Goal: Task Accomplishment & Management: Manage account settings

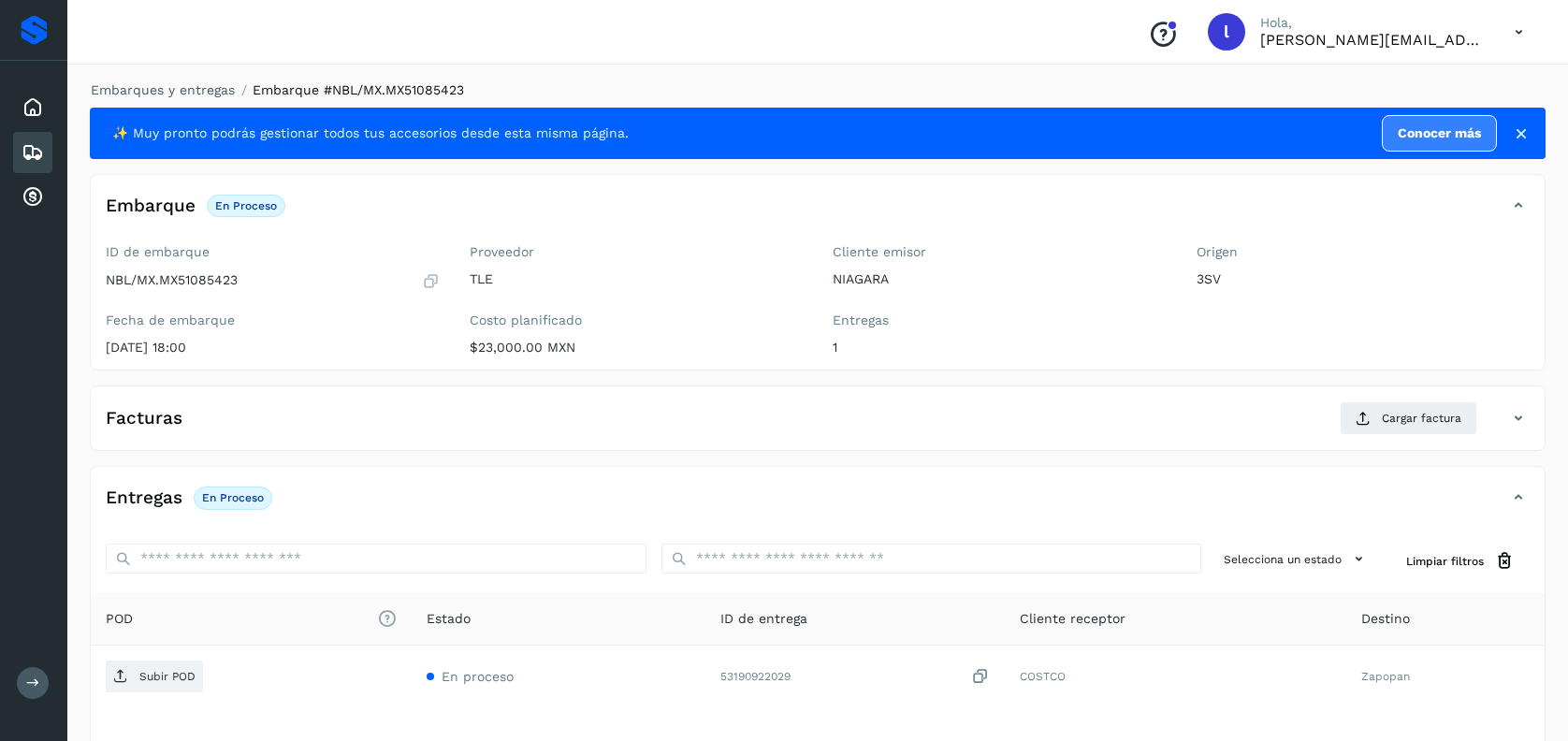
scroll to position [149, 0]
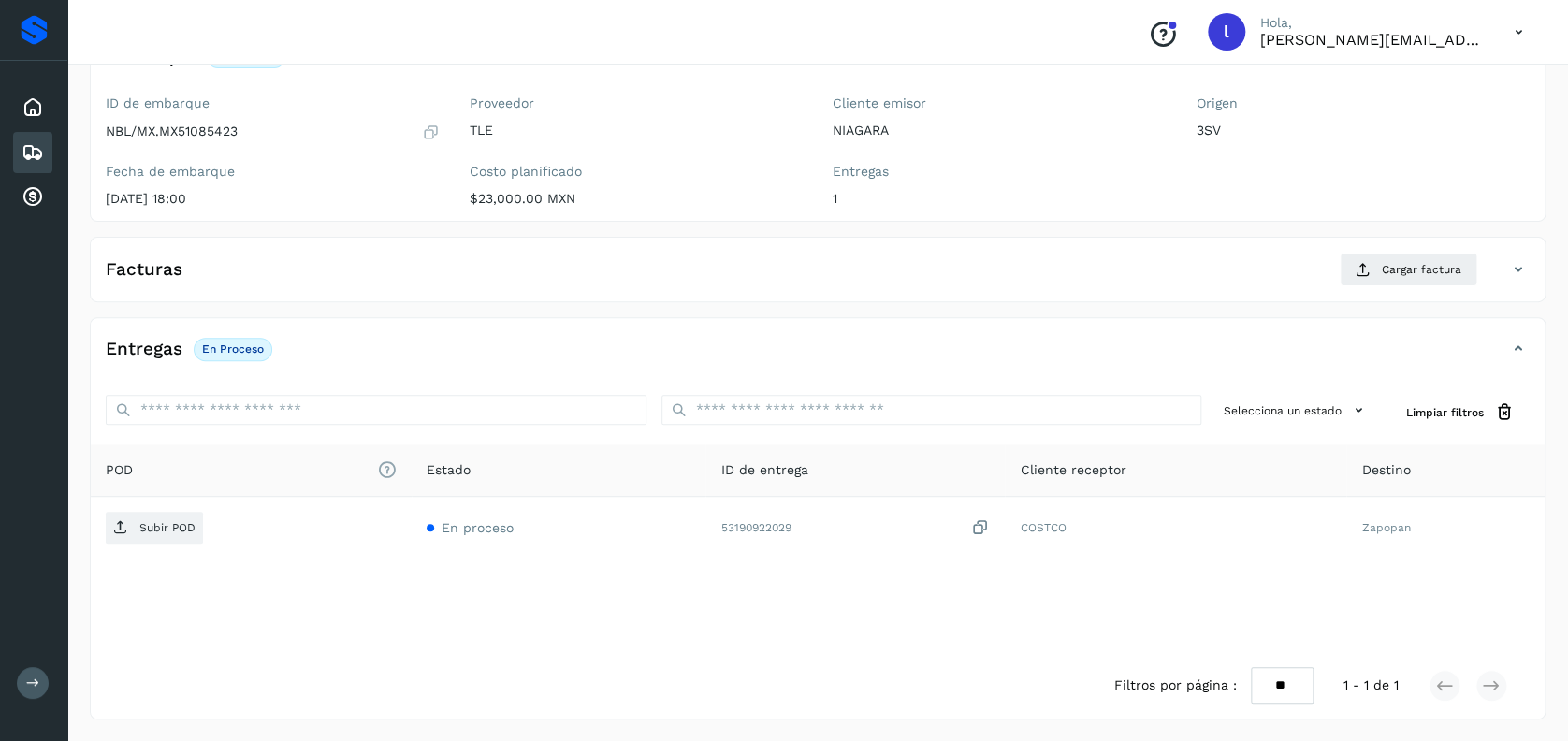
click at [37, 146] on icon at bounding box center [33, 152] width 23 height 23
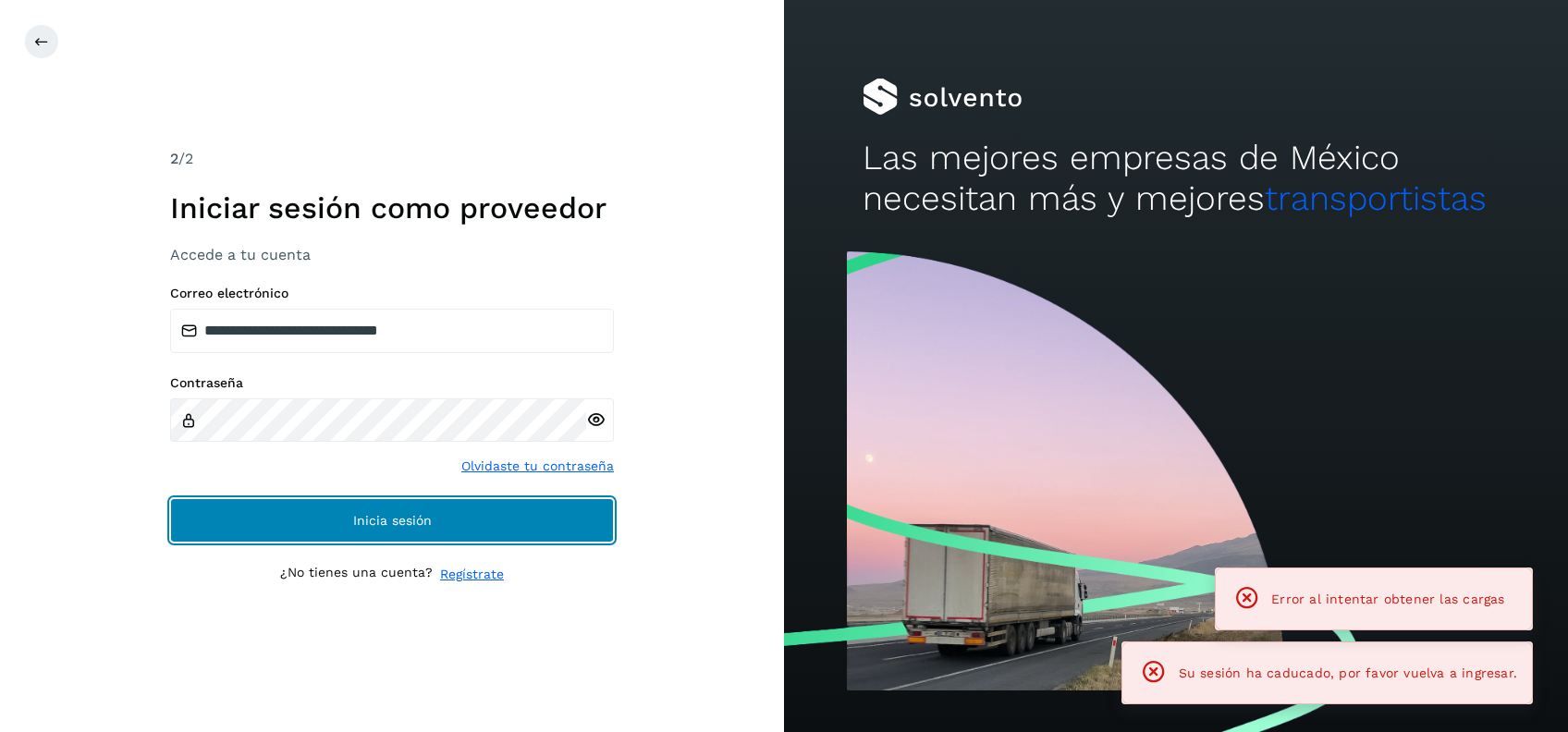
click at [509, 524] on button "Inicia sesión" at bounding box center [392, 520] width 444 height 44
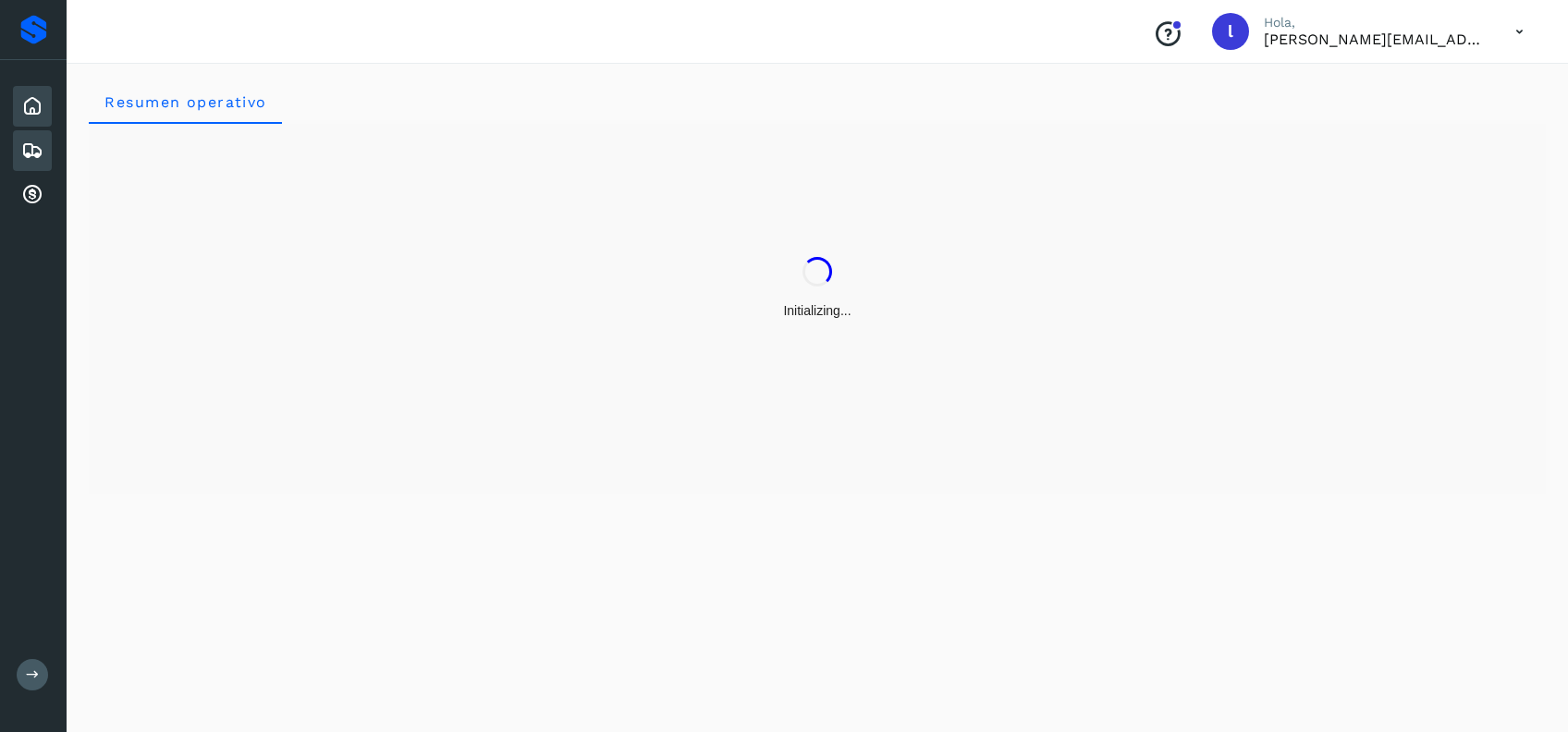
click at [27, 151] on icon at bounding box center [32, 150] width 23 height 23
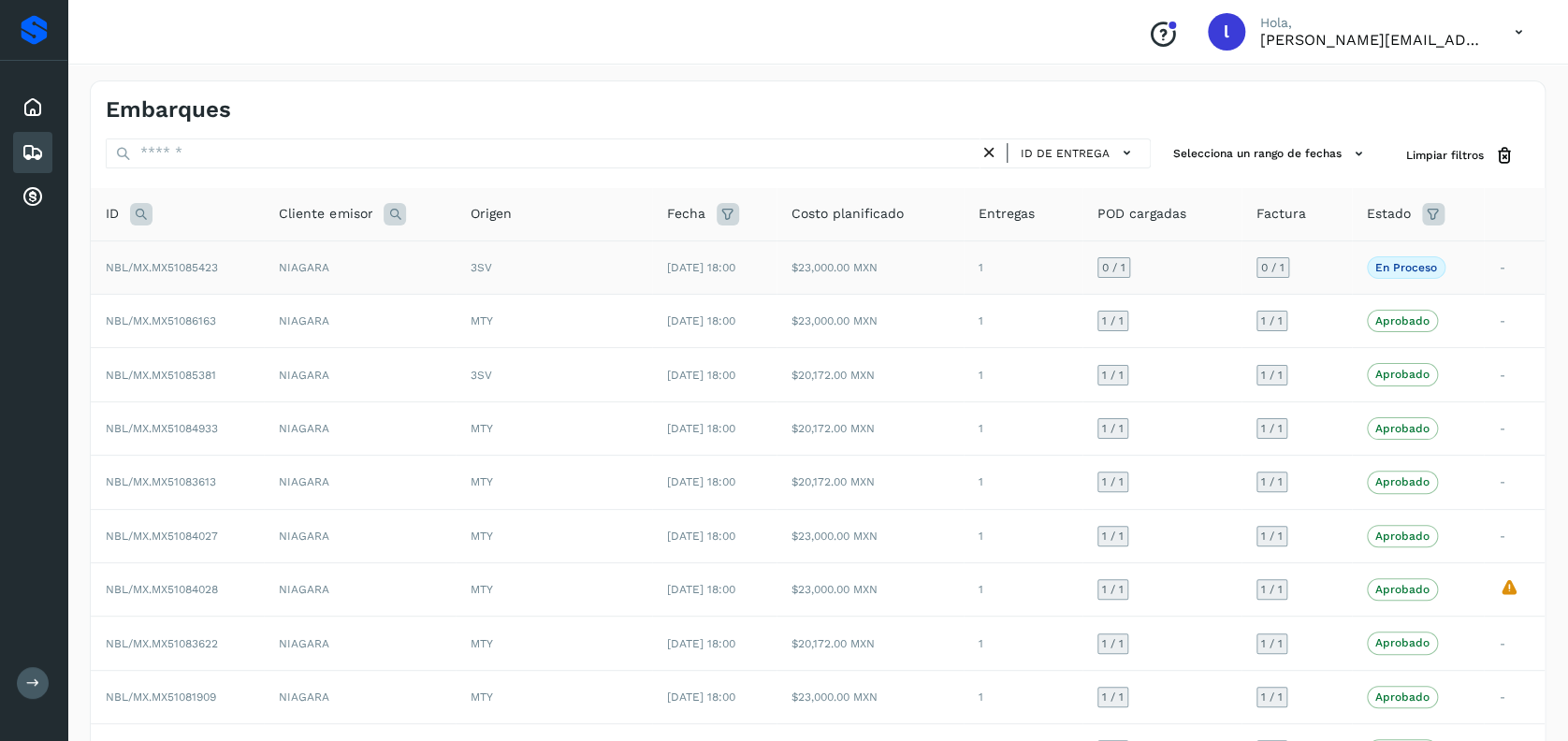
click at [396, 262] on td "NIAGARA" at bounding box center [359, 268] width 192 height 54
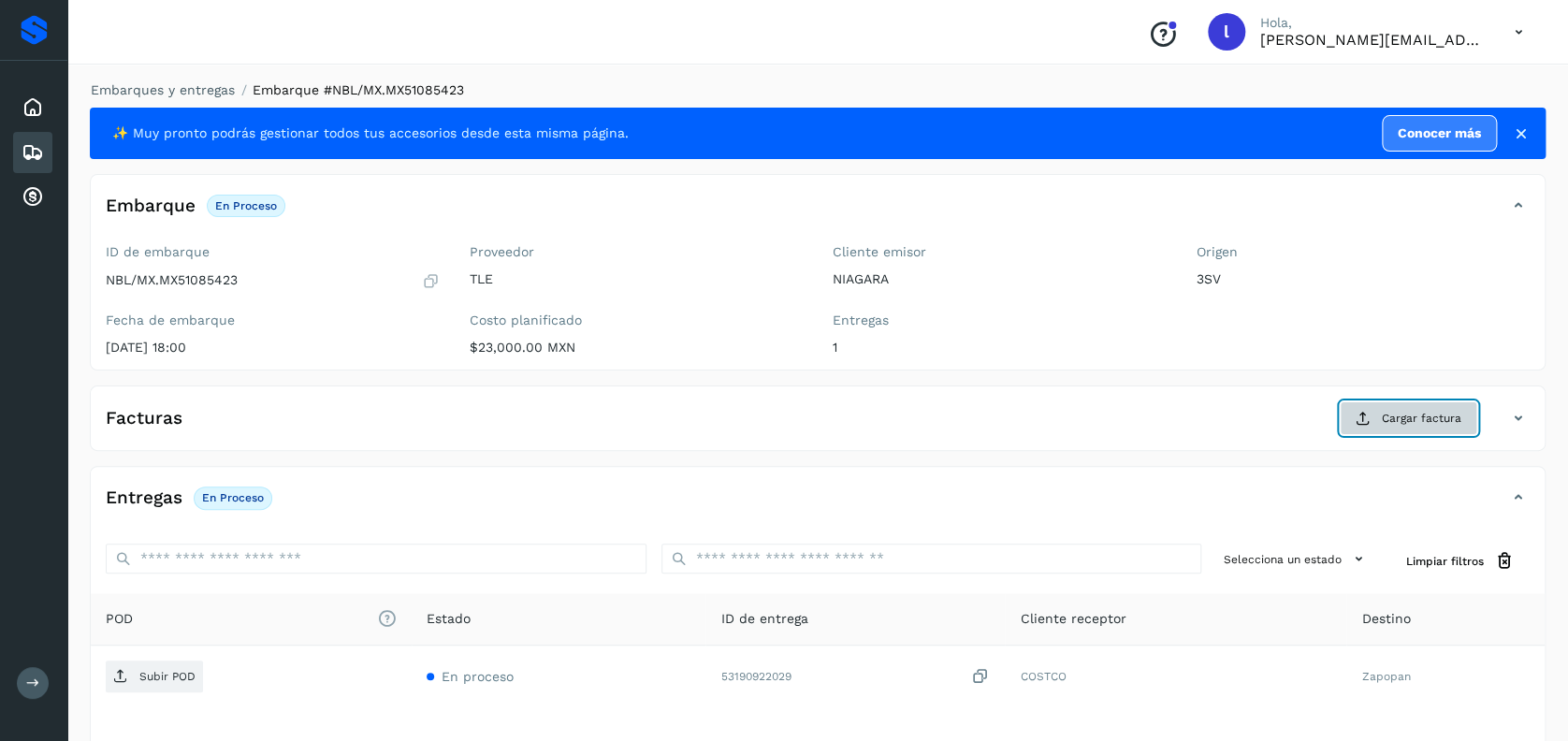
click at [1405, 417] on span "Cargar factura" at bounding box center [1422, 418] width 80 height 17
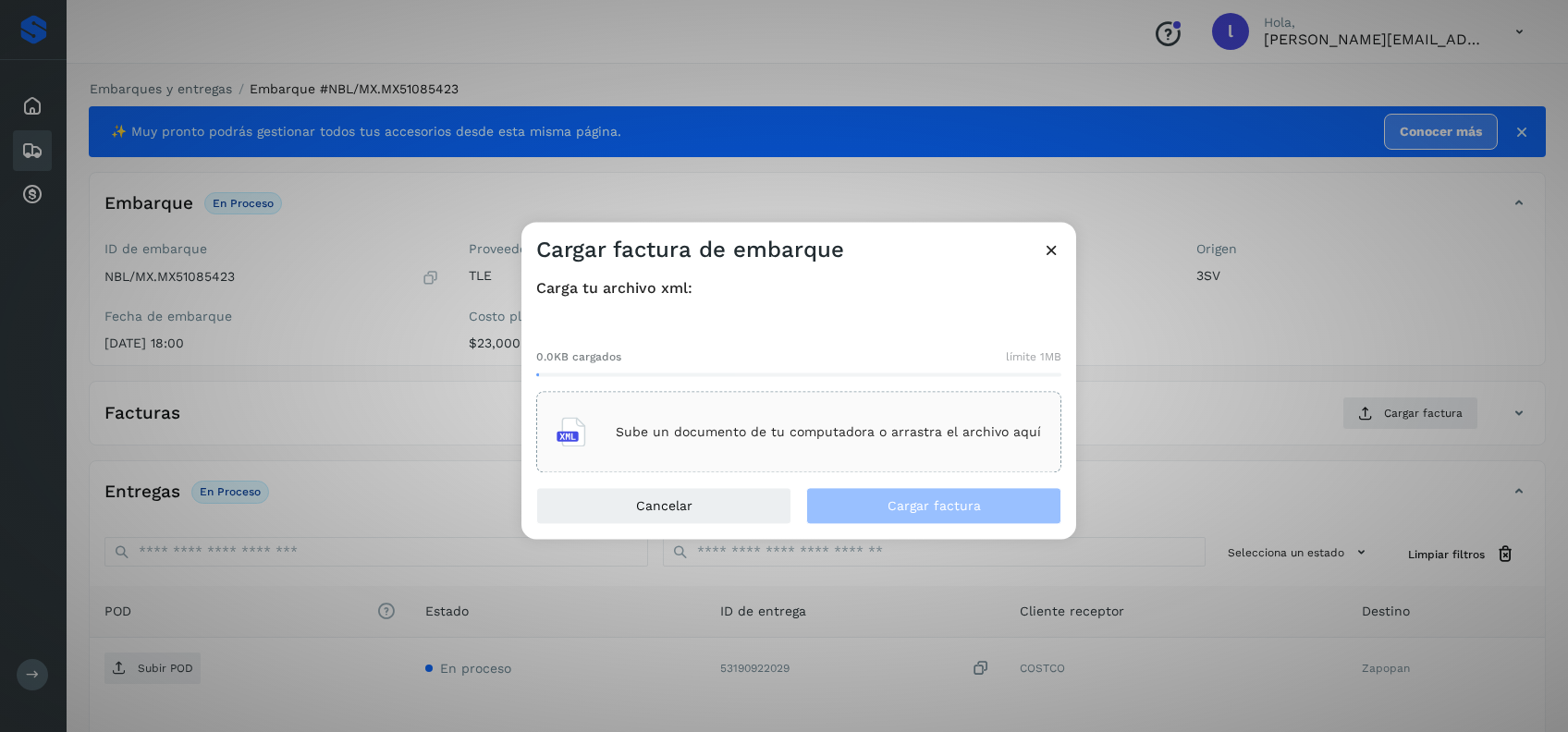
click at [784, 409] on div "Sube un documento de tu computadora o arrastra el archivo aquí" at bounding box center [798, 432] width 484 height 50
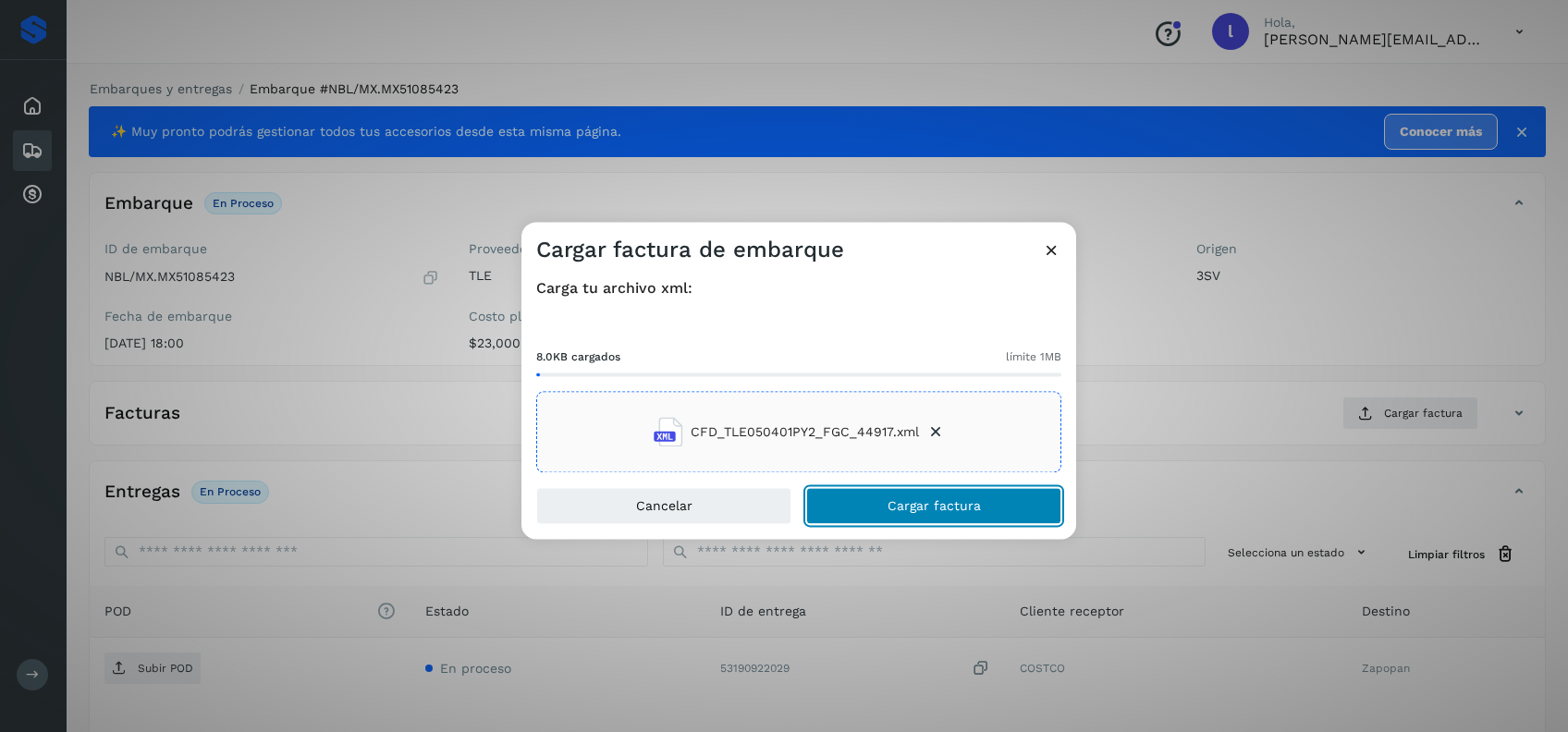
click at [917, 495] on button "Cargar factura" at bounding box center [933, 507] width 255 height 37
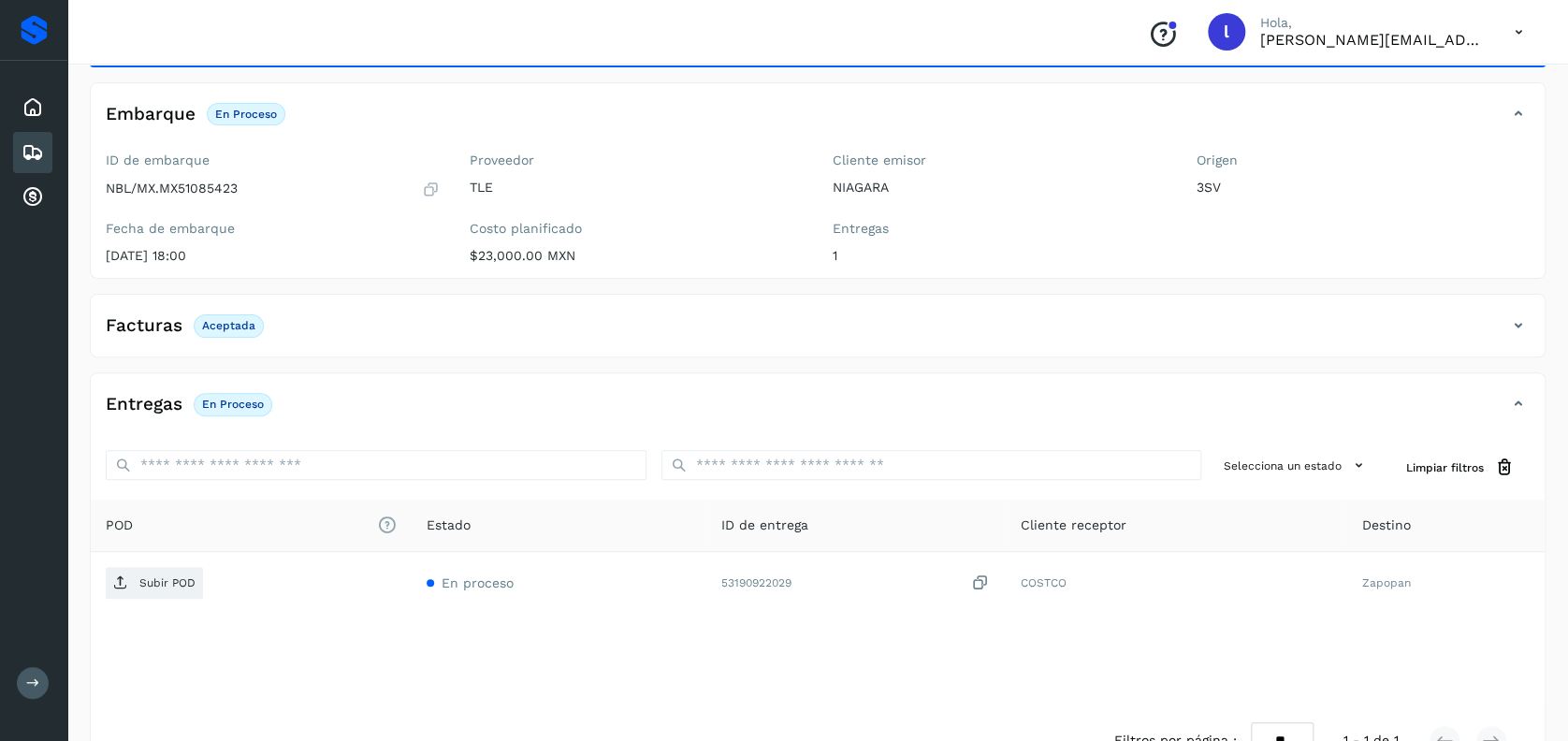
scroll to position [147, 0]
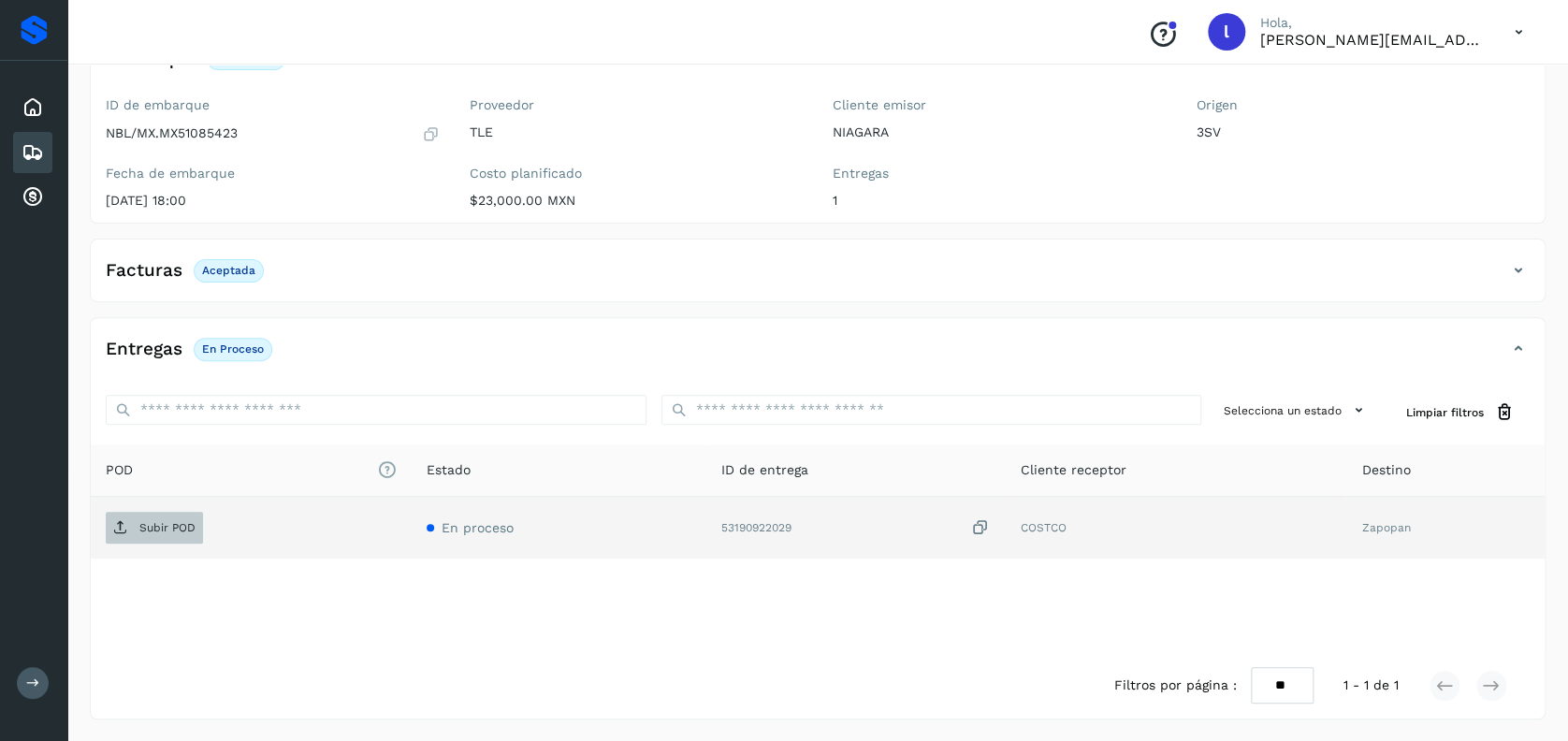
click at [162, 526] on p "Subir POD" at bounding box center [167, 527] width 56 height 13
click at [33, 145] on icon at bounding box center [33, 152] width 23 height 23
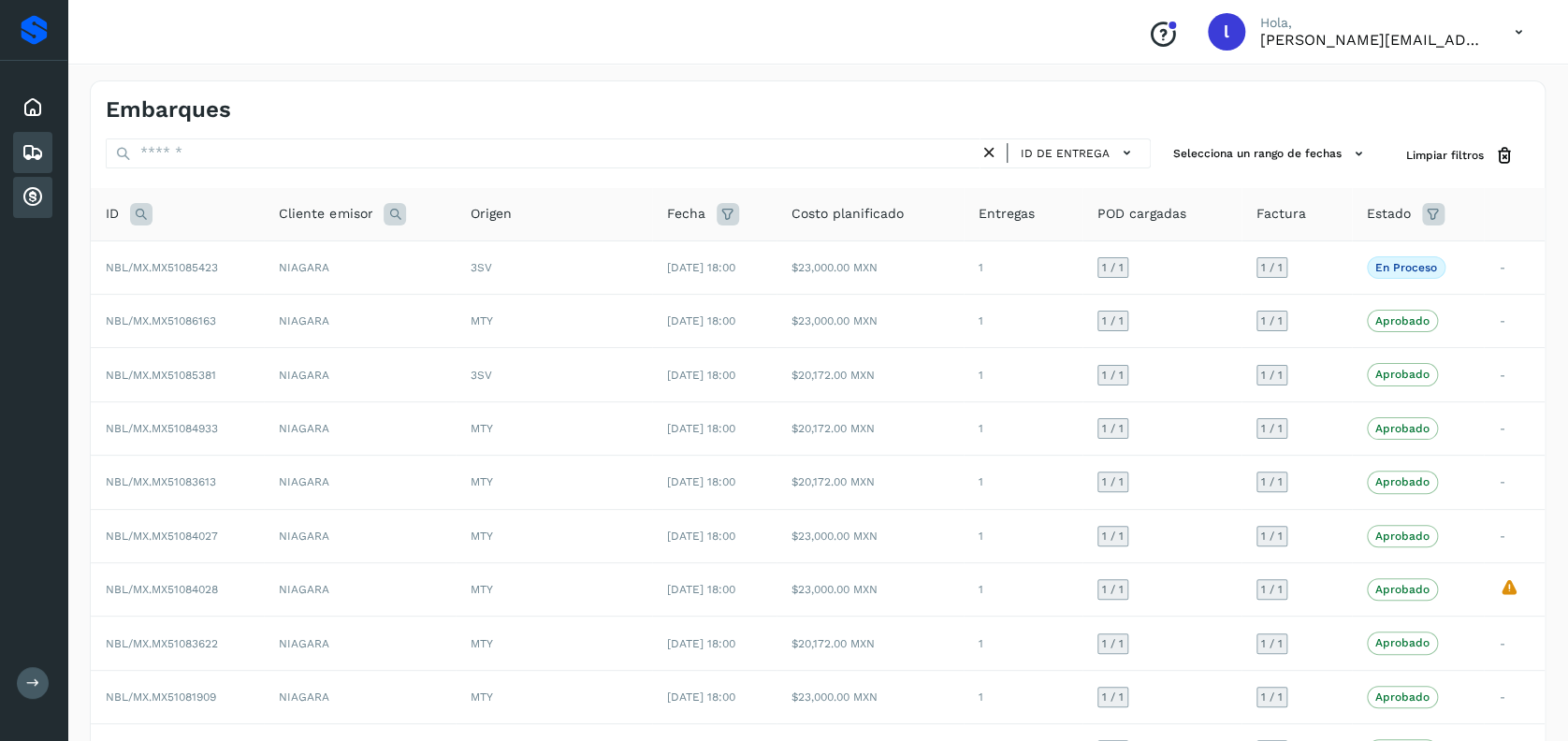
click at [26, 199] on icon at bounding box center [33, 197] width 23 height 23
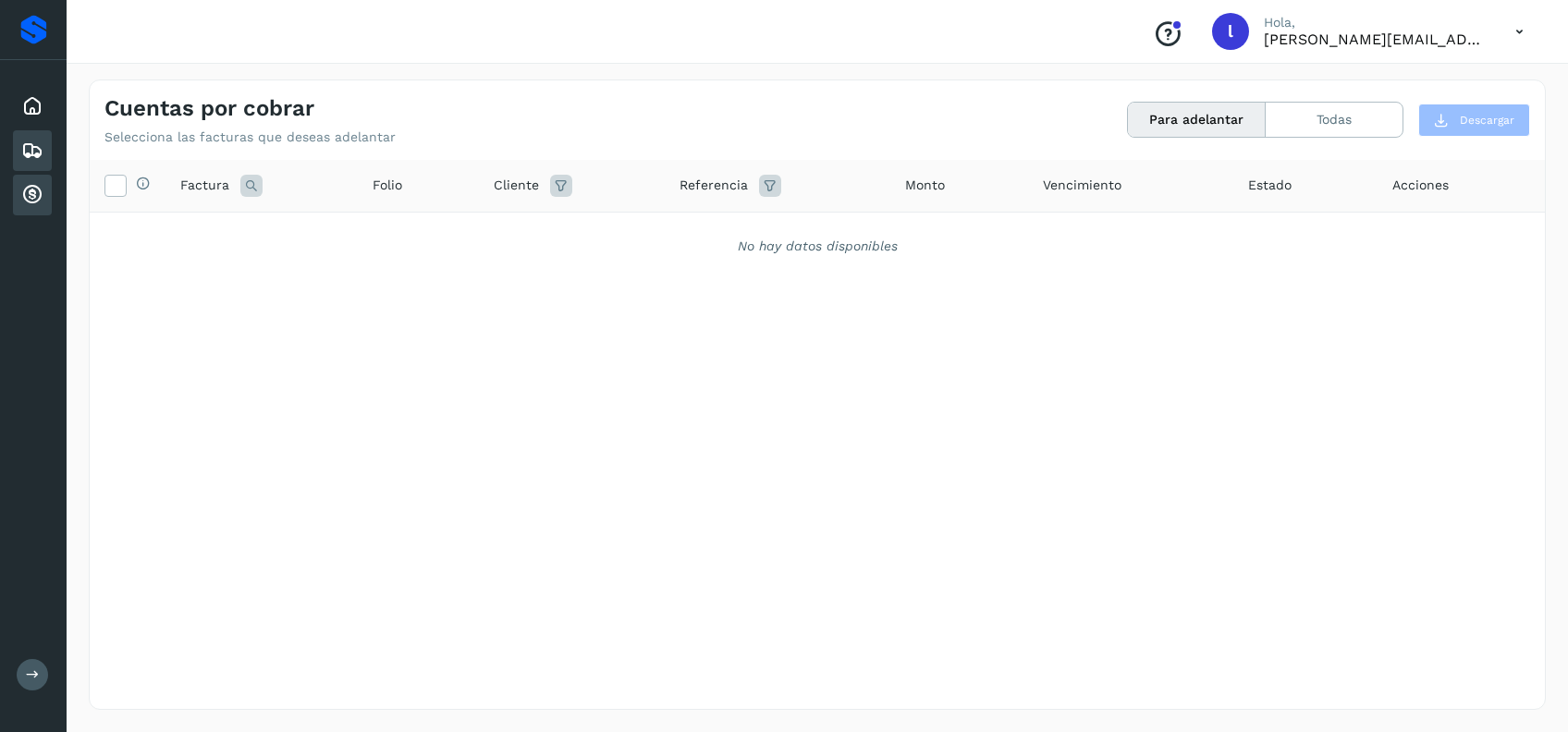
click at [27, 146] on icon at bounding box center [32, 150] width 23 height 23
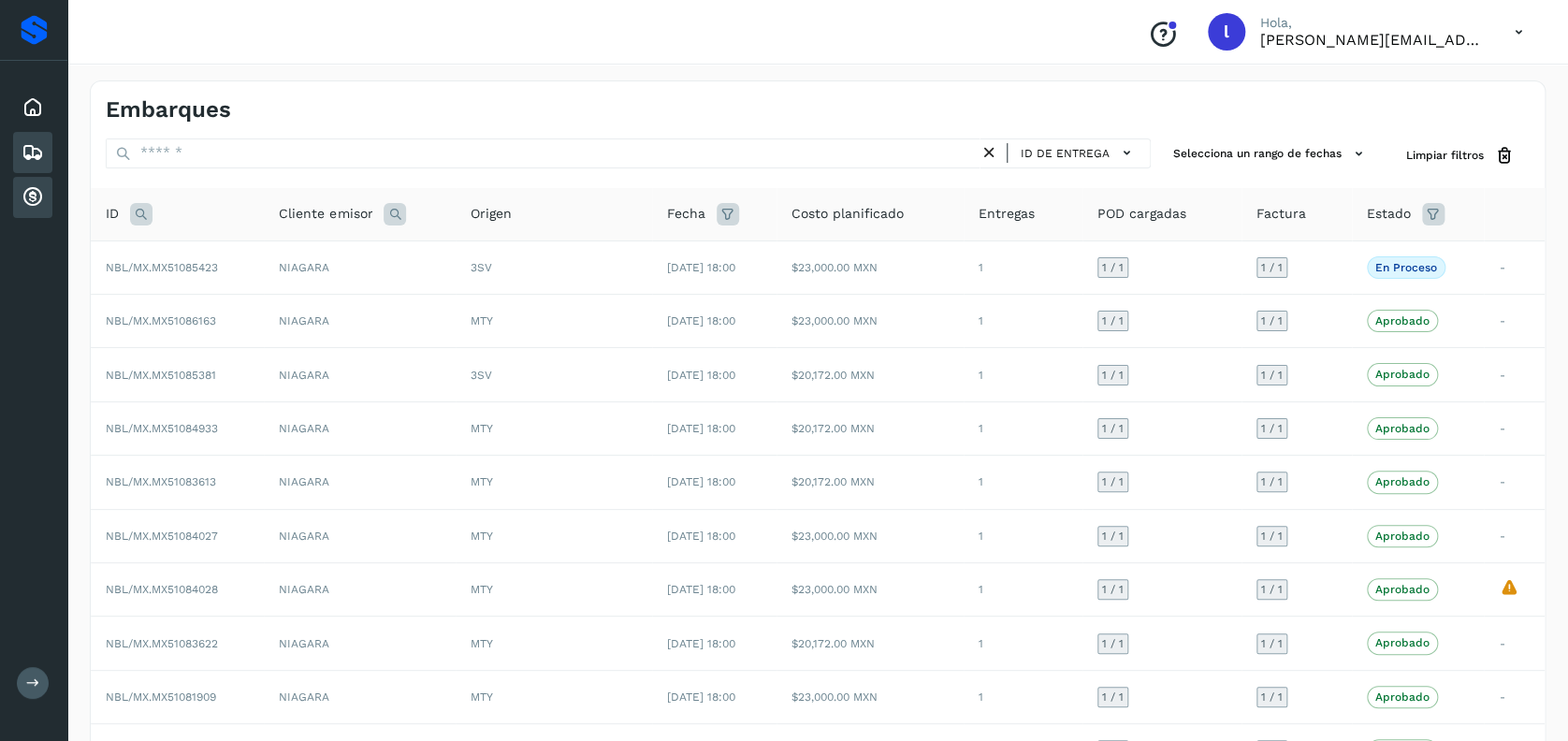
click at [33, 195] on icon at bounding box center [33, 197] width 23 height 23
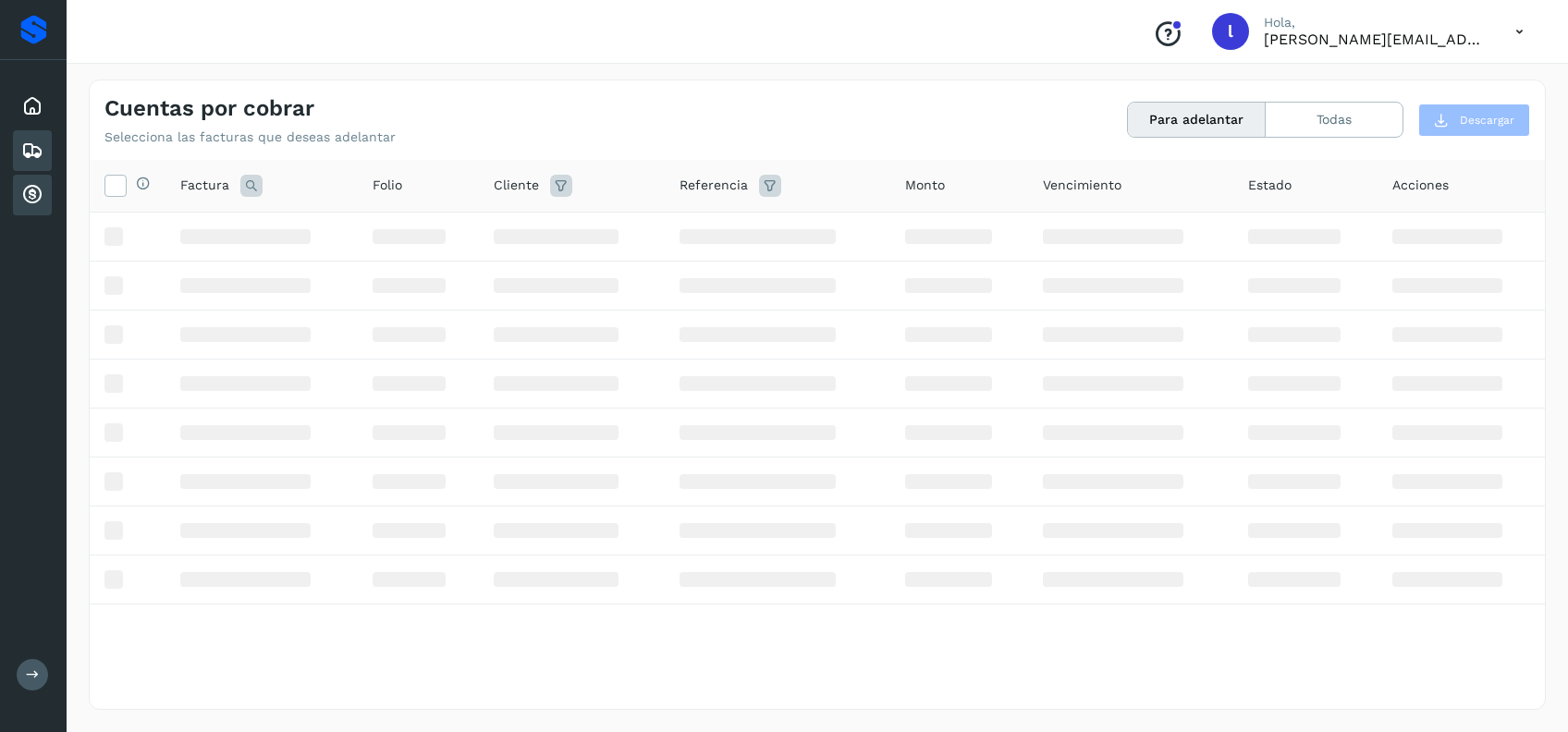
click at [28, 155] on icon at bounding box center [32, 150] width 23 height 23
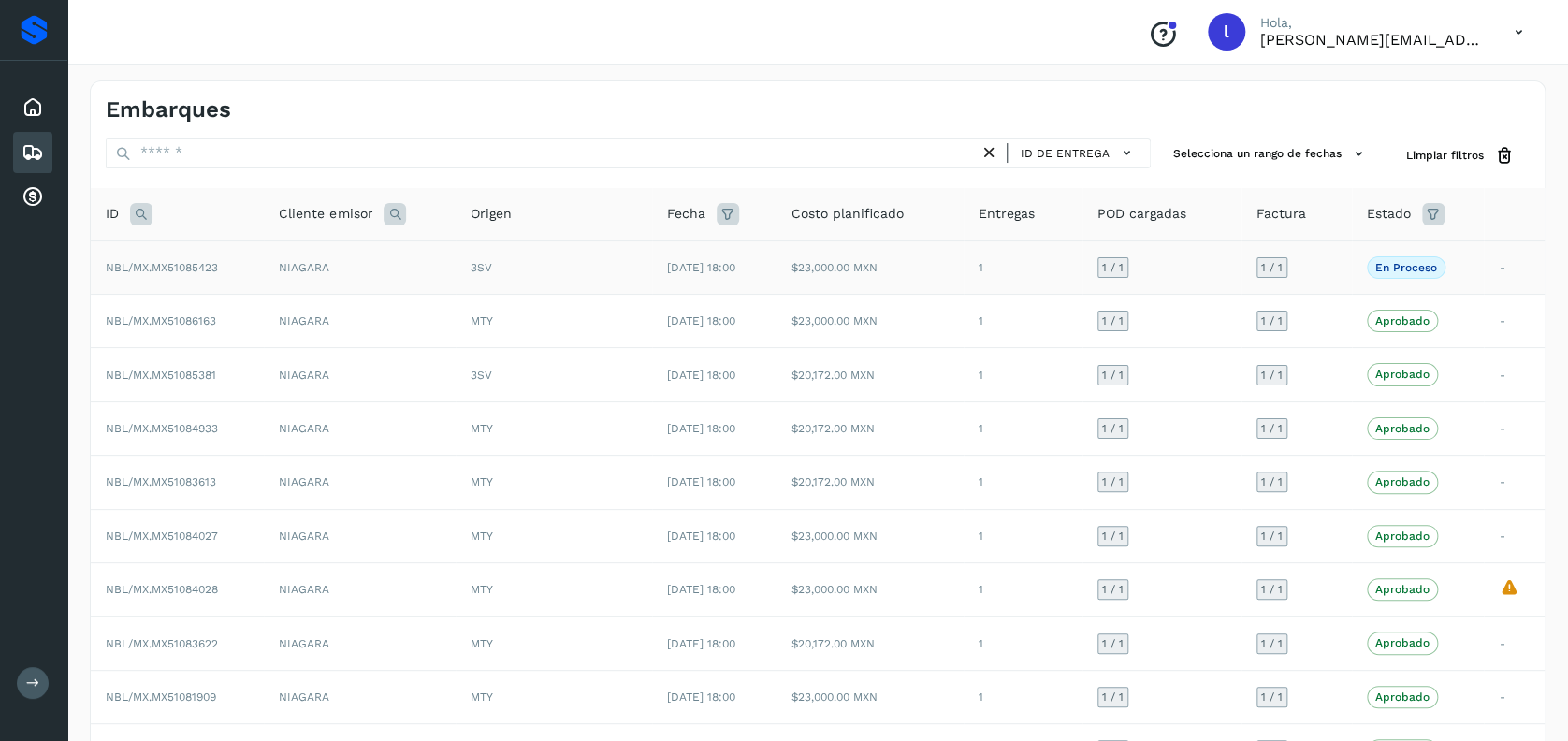
click at [502, 274] on div "3SV" at bounding box center [553, 268] width 166 height 17
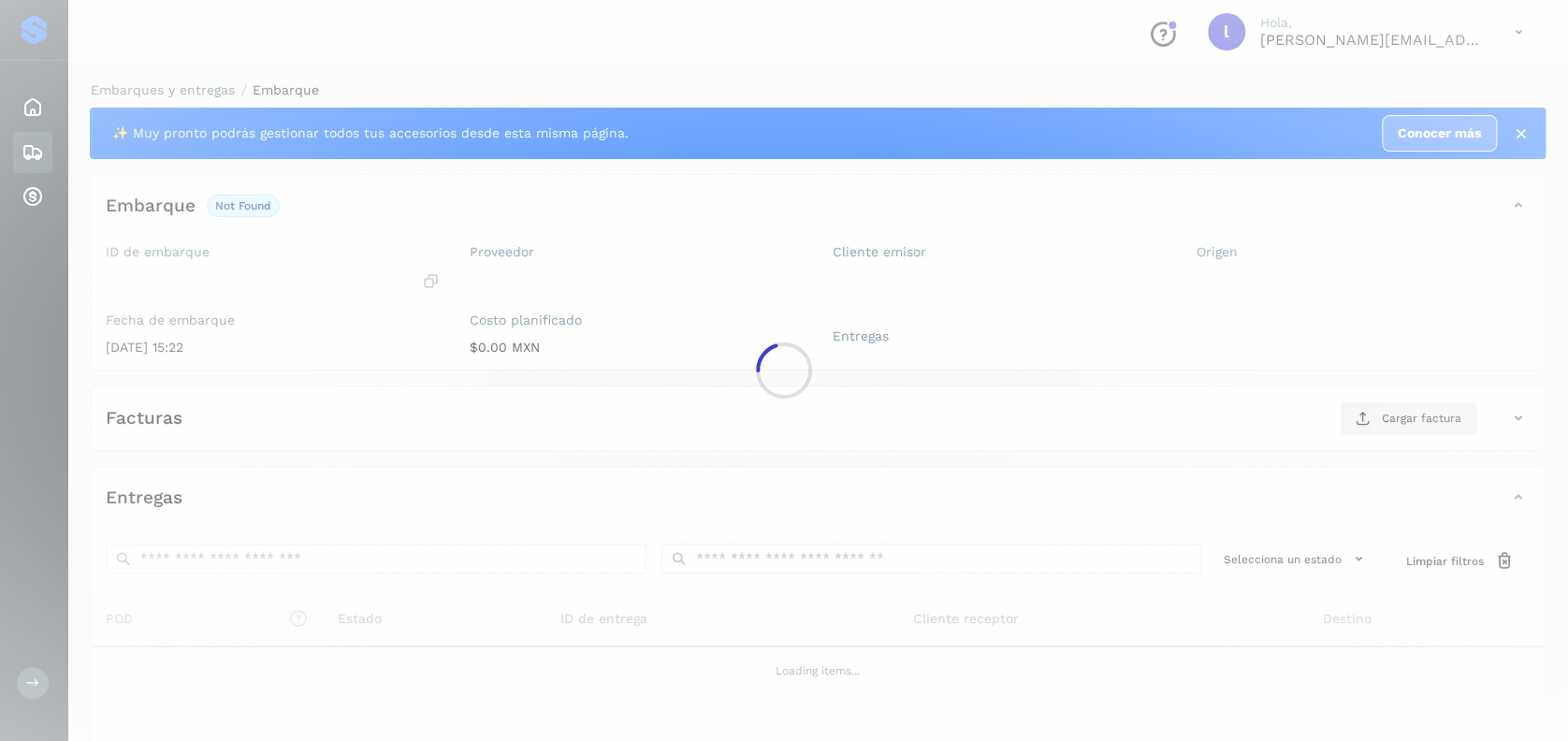
click at [502, 275] on div at bounding box center [784, 370] width 1568 height 741
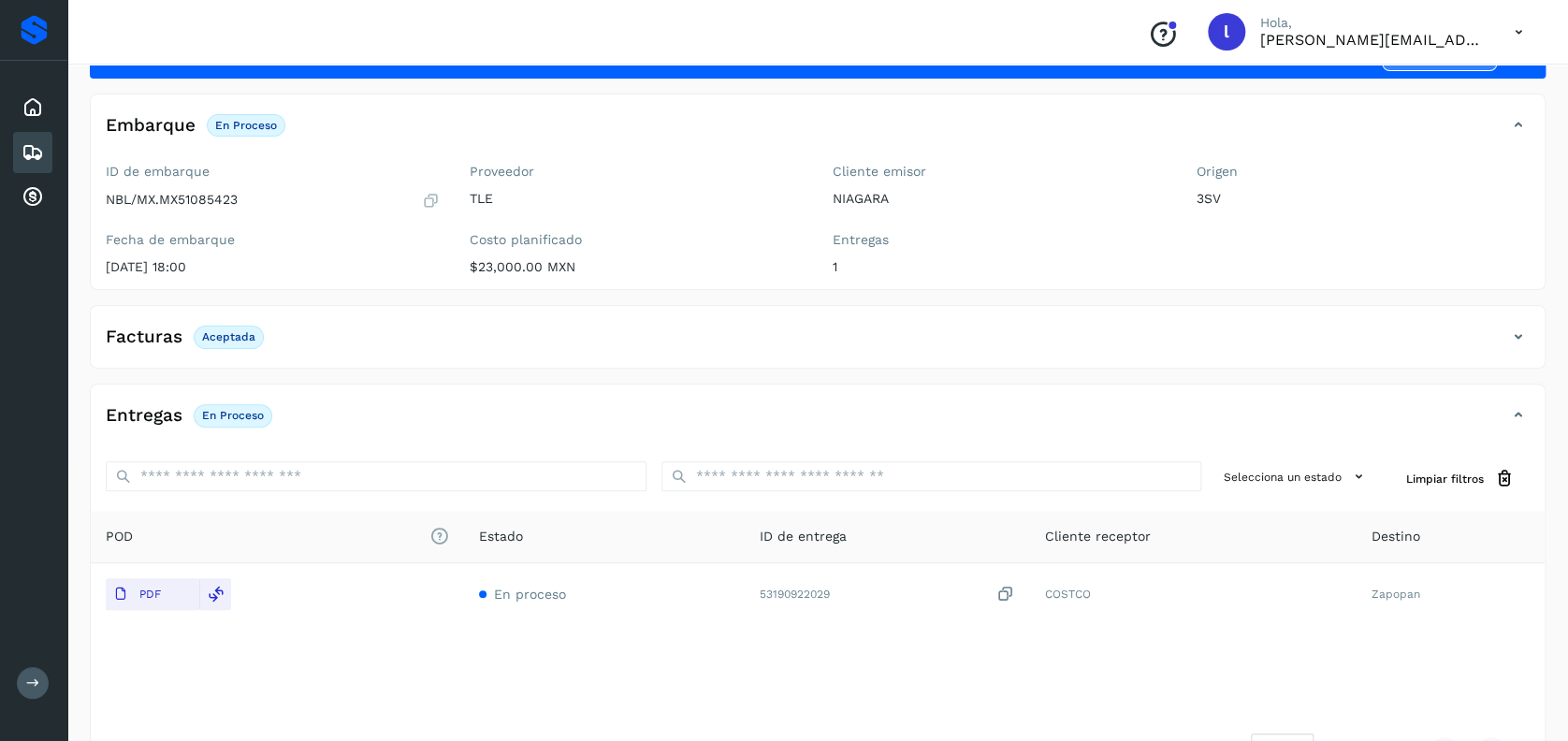
scroll to position [147, 0]
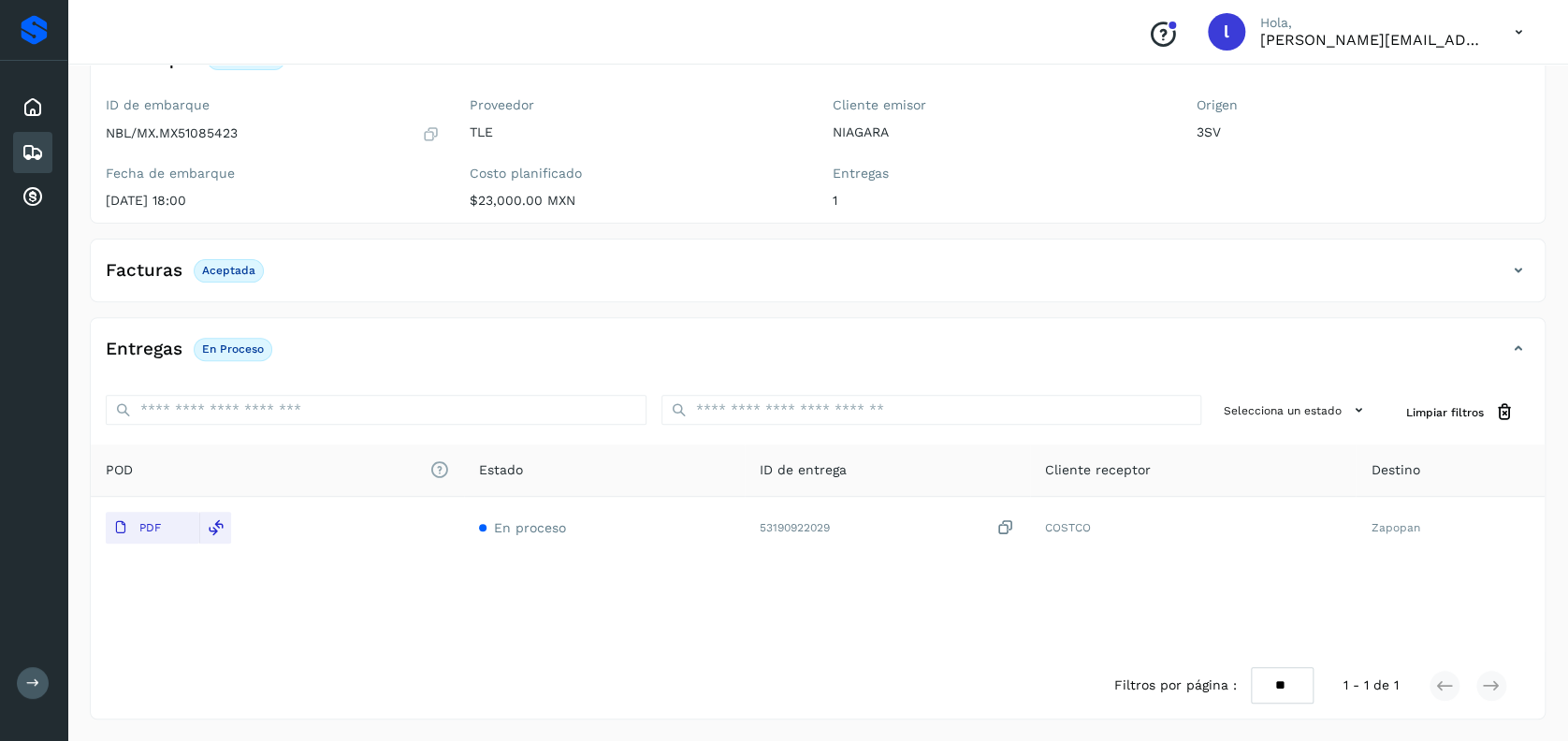
click at [27, 146] on icon at bounding box center [33, 152] width 23 height 23
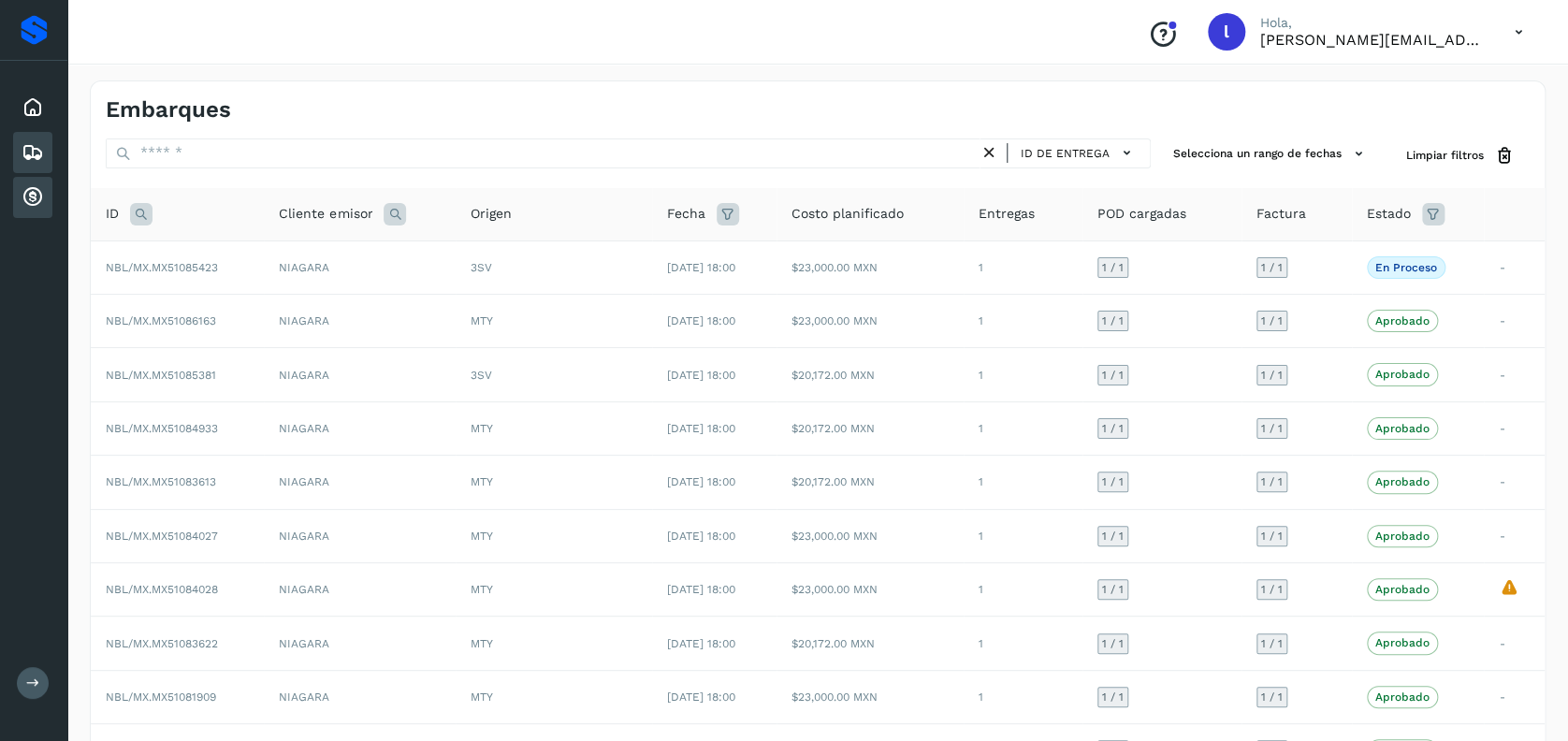
click at [16, 196] on div "Cuentas por cobrar" at bounding box center [33, 197] width 40 height 41
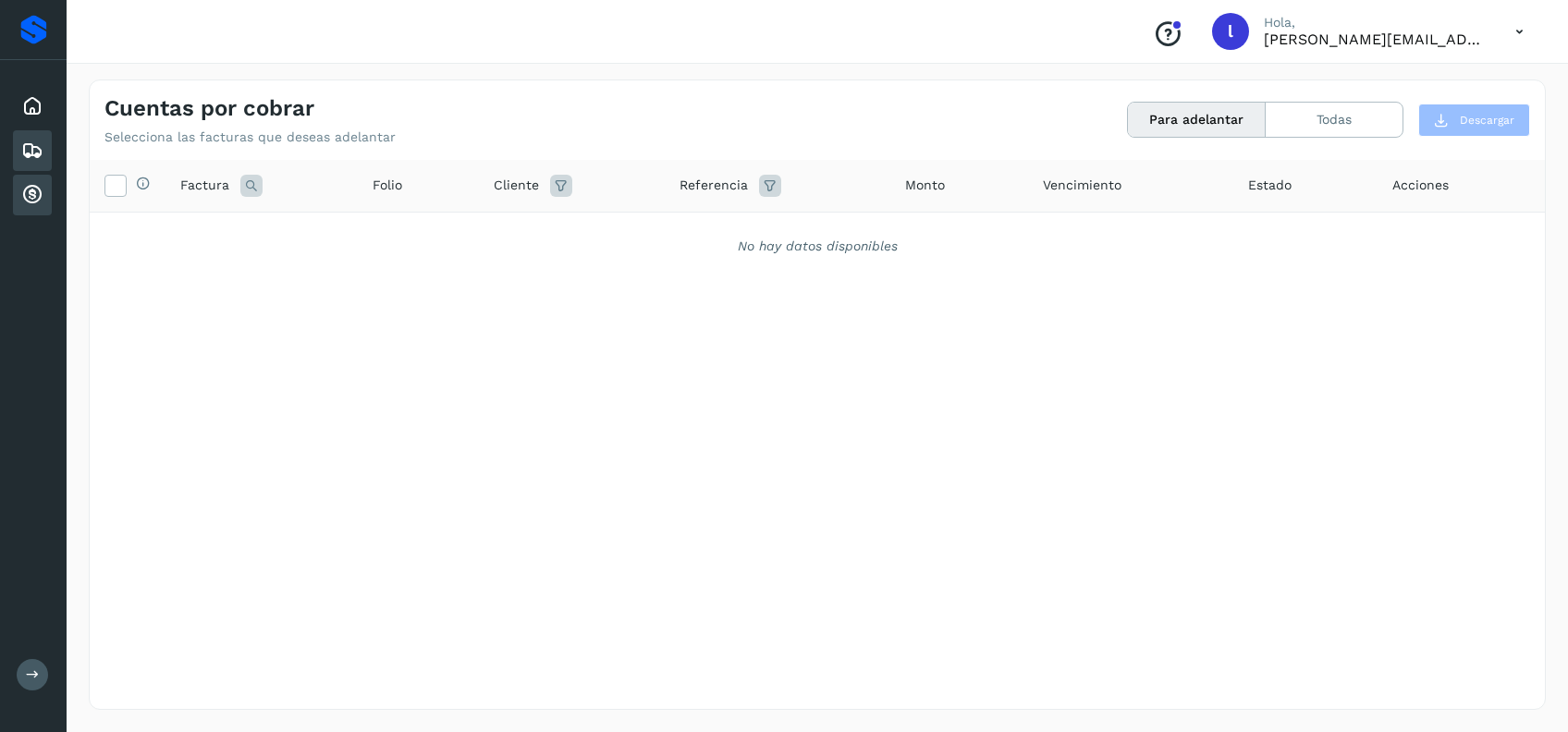
click at [36, 147] on icon at bounding box center [32, 150] width 23 height 23
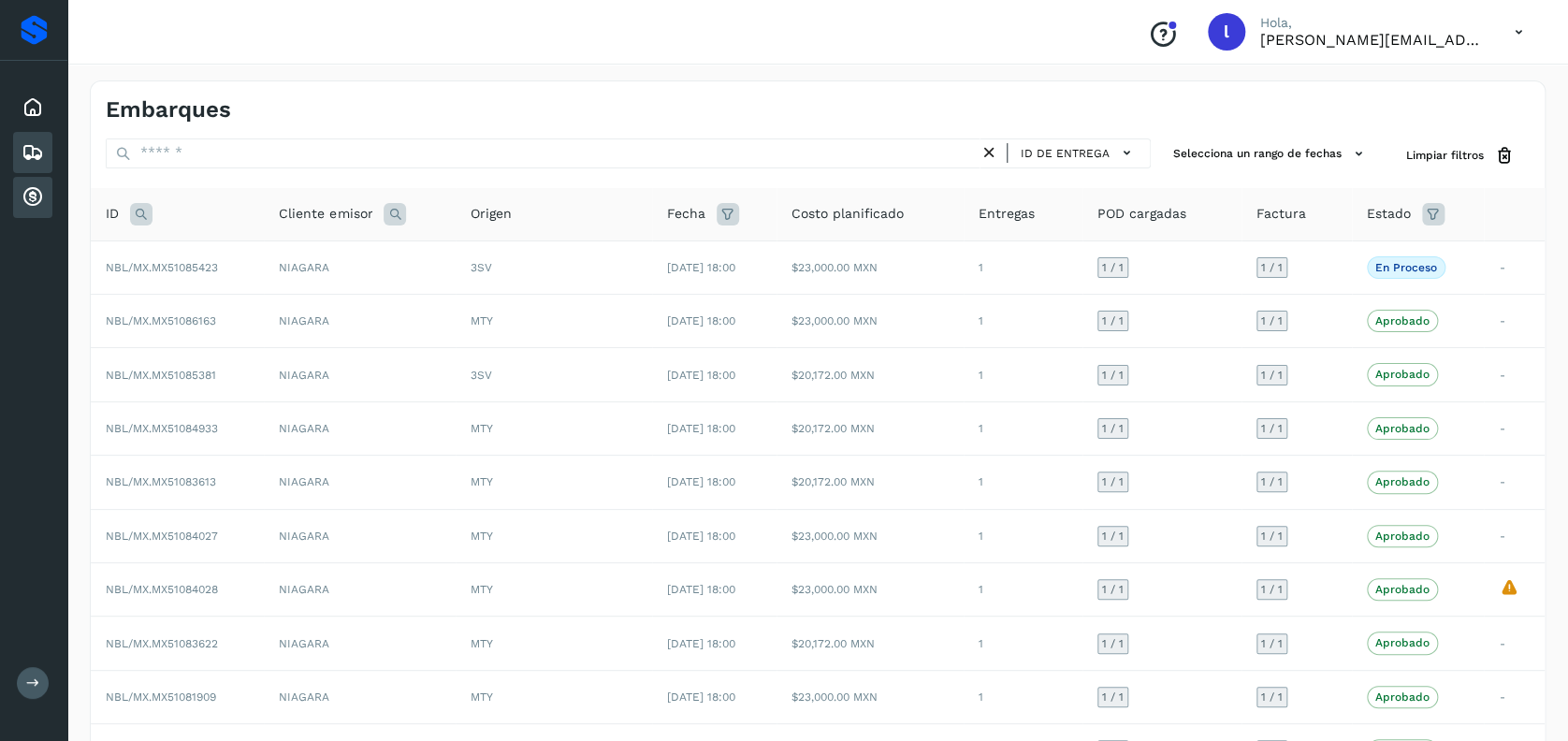
click at [30, 198] on icon at bounding box center [33, 197] width 23 height 23
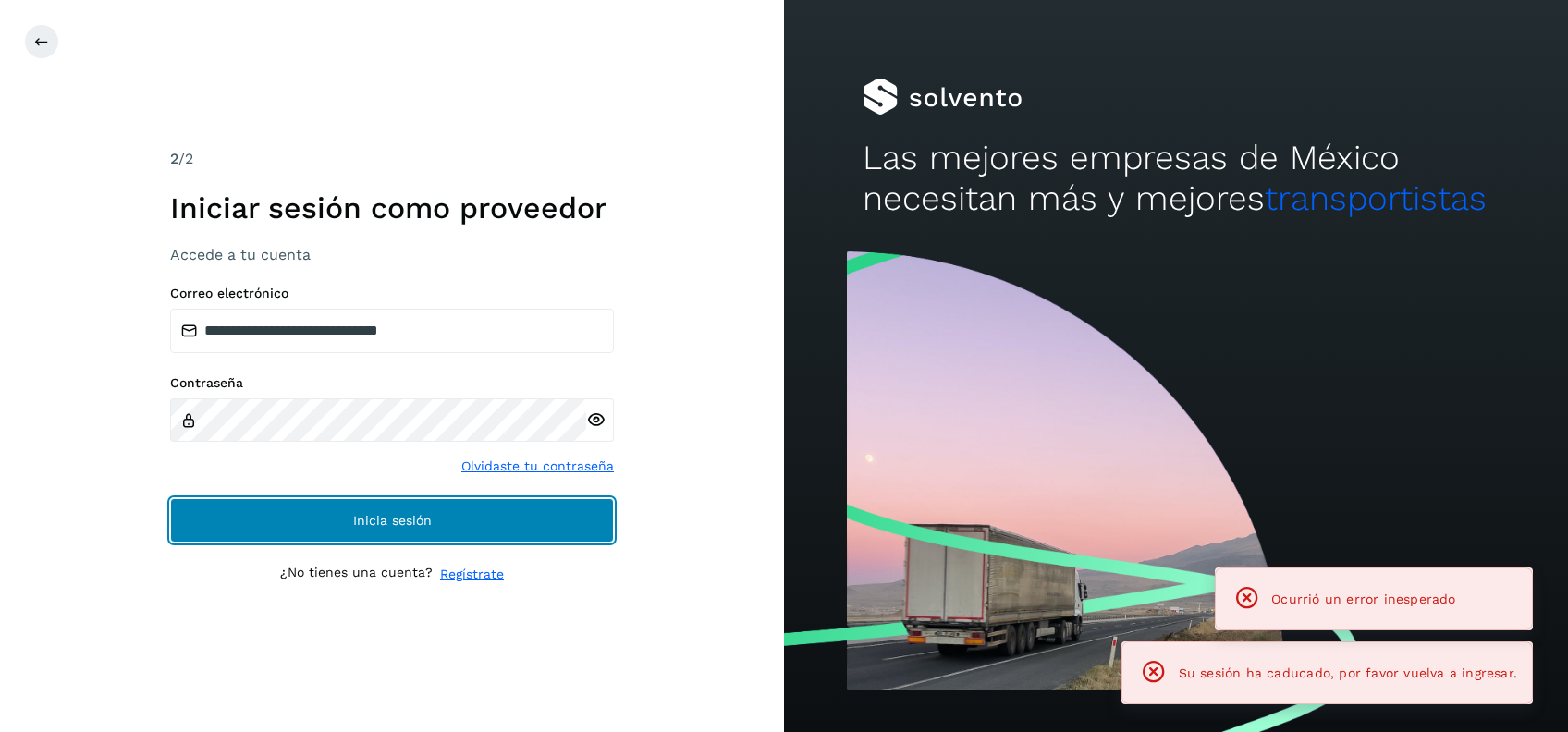
click at [391, 514] on span "Inicia sesión" at bounding box center [392, 520] width 79 height 13
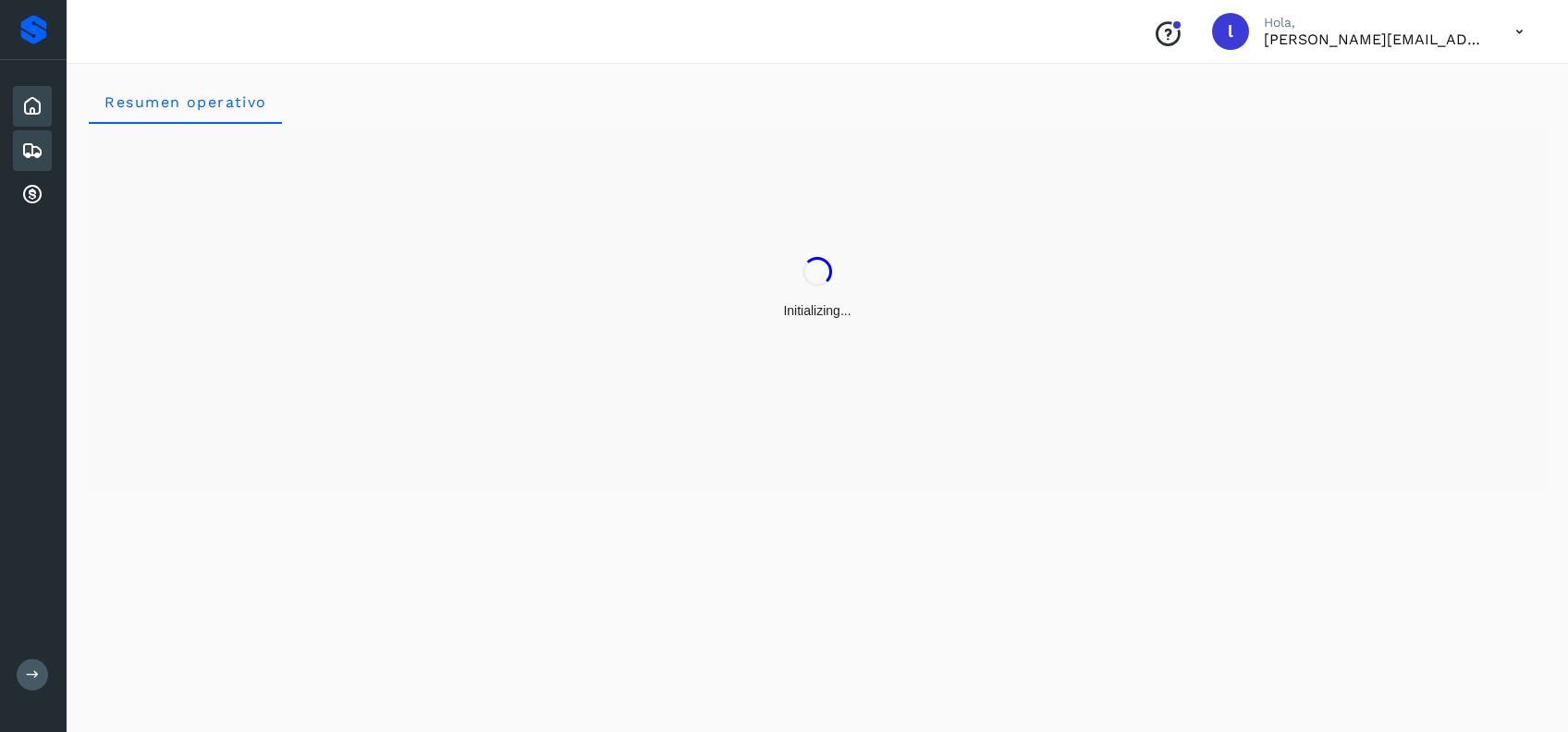
click at [34, 141] on icon at bounding box center [32, 150] width 23 height 23
